Goal: Task Accomplishment & Management: Manage account settings

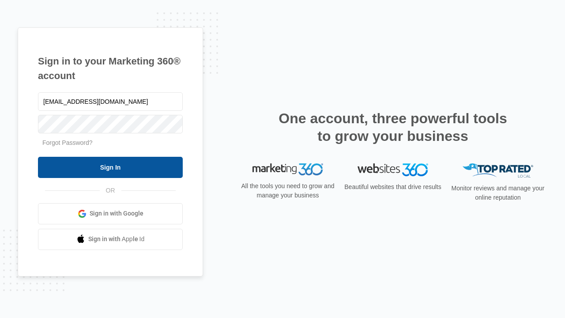
click at [110, 167] on input "Sign In" at bounding box center [110, 167] width 145 height 21
